Goal: Check status

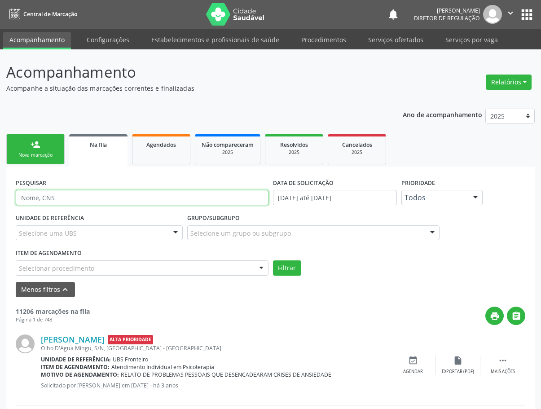
click at [101, 202] on input "text" at bounding box center [142, 197] width 253 height 15
click at [273, 260] on button "Filtrar" at bounding box center [287, 267] width 28 height 15
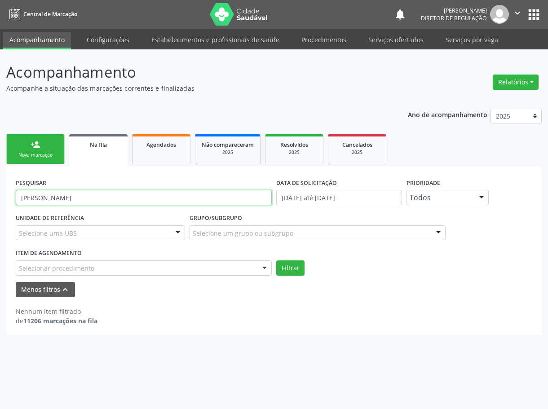
click at [82, 198] on input "[PERSON_NAME]" at bounding box center [144, 197] width 256 height 15
drag, startPoint x: 91, startPoint y: 197, endPoint x: -9, endPoint y: 198, distance: 99.2
click at [0, 198] on html "Central de Marcação notifications [PERSON_NAME] Diretor de regulação  Configur…" at bounding box center [274, 204] width 548 height 409
paste input "898004818111203"
type input "898004818111203"
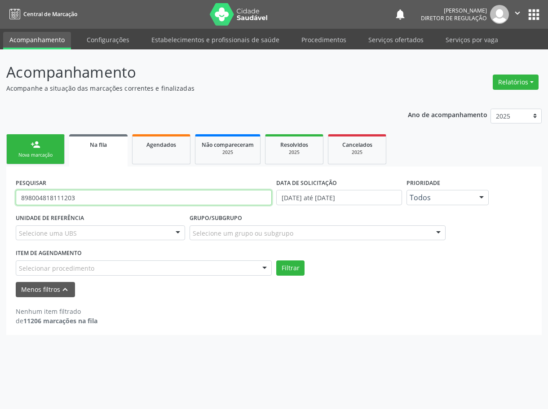
click at [276, 260] on button "Filtrar" at bounding box center [290, 267] width 28 height 15
click at [173, 149] on link "Agendados" at bounding box center [161, 149] width 58 height 30
select select "8"
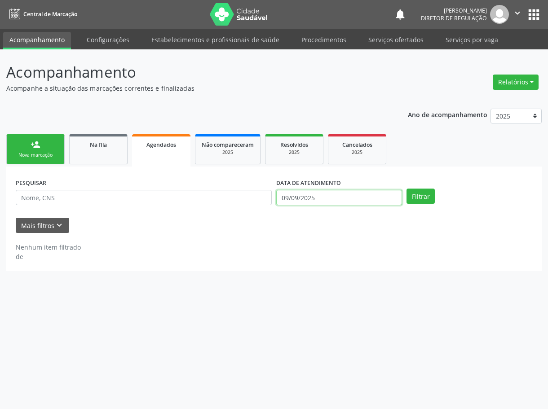
click at [301, 197] on input "09/09/2025" at bounding box center [339, 197] width 126 height 15
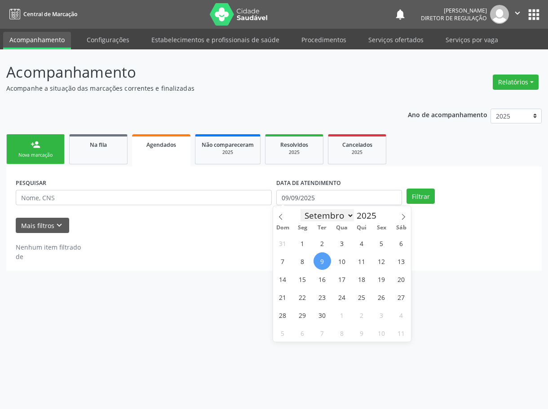
click at [338, 213] on select "Janeiro Fevereiro Março Abril Maio Junho Julho Agosto Setembro Outubro Novembro…" at bounding box center [327, 215] width 54 height 13
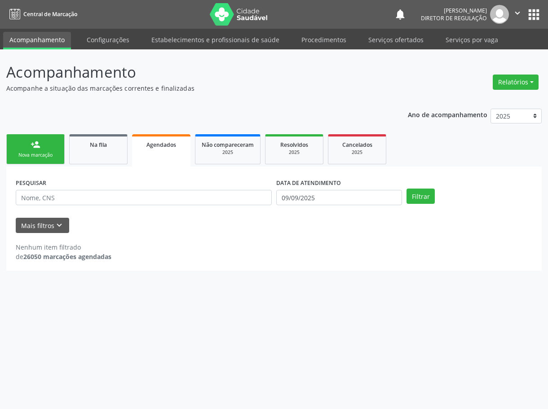
click at [161, 237] on div "Nenhum item filtrado de 26050 marcações agendadas" at bounding box center [274, 247] width 516 height 28
click at [101, 150] on link "Na fila" at bounding box center [98, 149] width 58 height 30
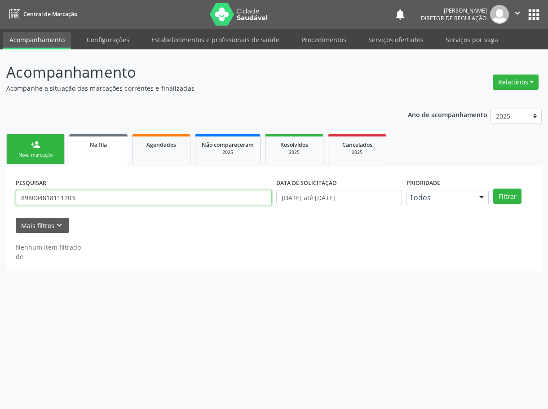
drag, startPoint x: 100, startPoint y: 200, endPoint x: -79, endPoint y: 190, distance: 179.8
click at [0, 190] on html "Central de Marcação notifications [PERSON_NAME] Diretor de regulação  Configur…" at bounding box center [274, 204] width 548 height 409
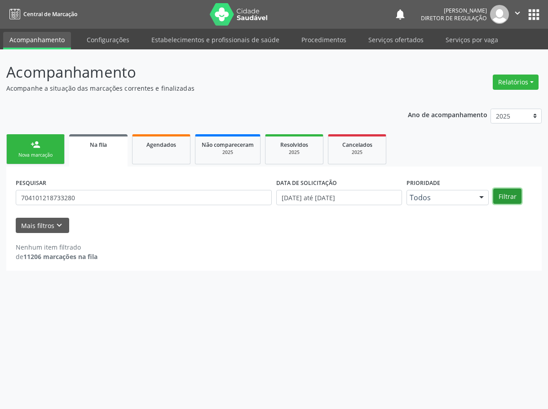
click at [496, 193] on button "Filtrar" at bounding box center [507, 195] width 28 height 15
click at [504, 199] on button "Filtrar" at bounding box center [507, 195] width 28 height 15
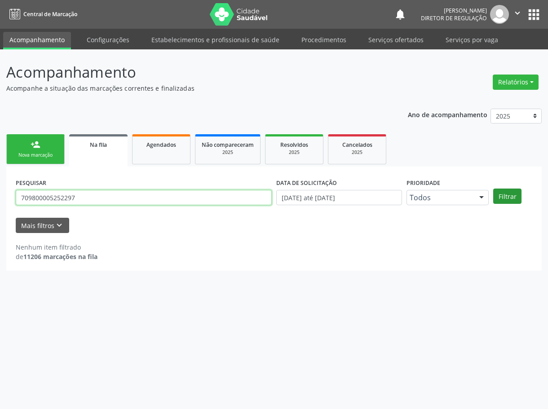
type input "709800005252297"
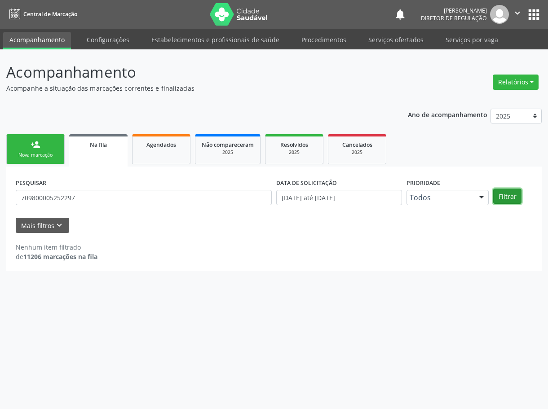
click at [513, 198] on button "Filtrar" at bounding box center [507, 195] width 28 height 15
